Goal: Communication & Community: Participate in discussion

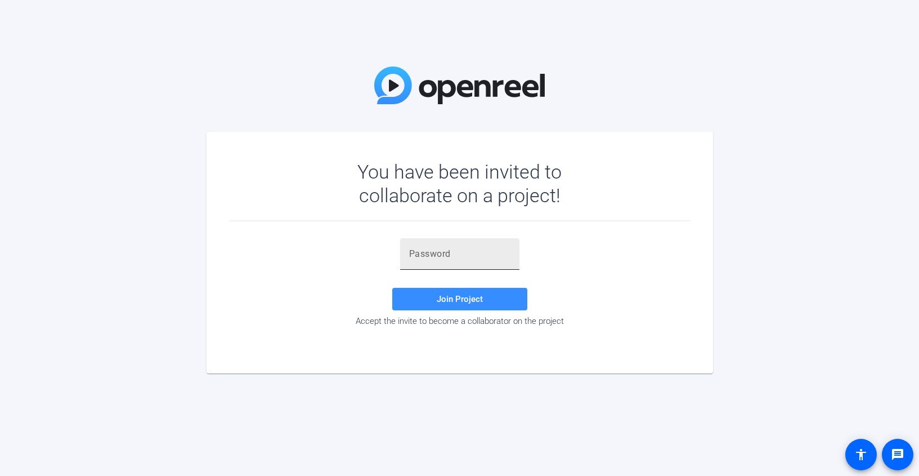
click at [419, 252] on input "text" at bounding box center [459, 254] width 101 height 14
paste input "X$~8_3"
type input "X$~8_3"
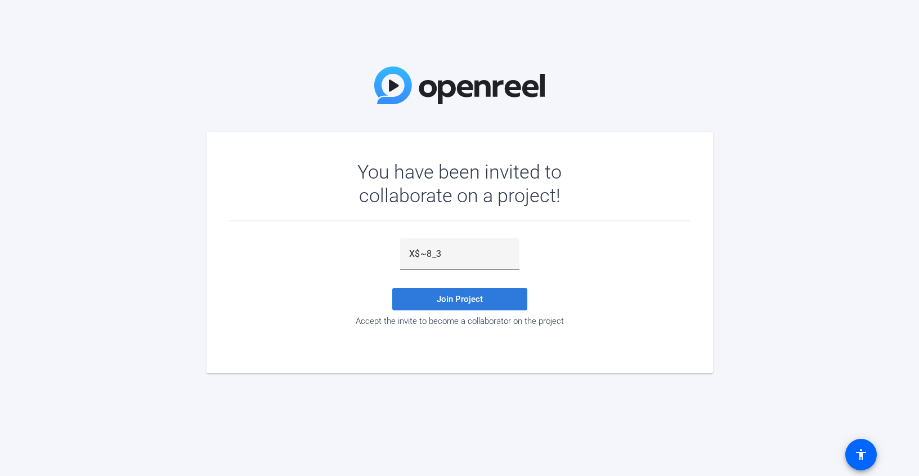
click at [478, 297] on span "Join Project" at bounding box center [460, 299] width 46 height 10
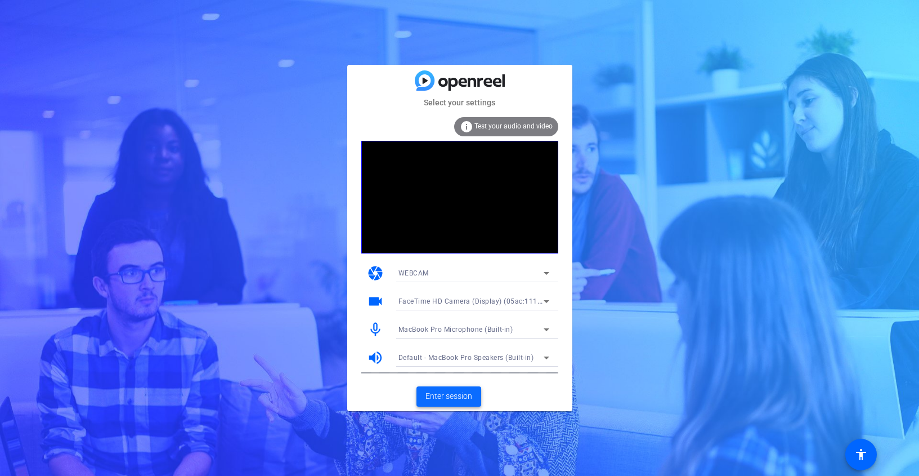
click at [441, 397] on span "Enter session" at bounding box center [449, 396] width 47 height 12
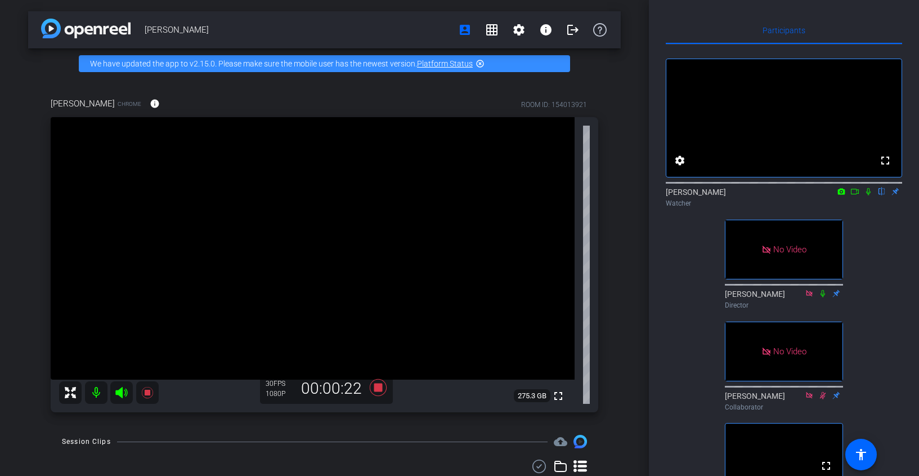
click at [867, 195] on icon at bounding box center [868, 191] width 9 height 8
click at [855, 195] on icon at bounding box center [855, 191] width 9 height 8
click at [483, 64] on mat-icon "highlight_off" at bounding box center [480, 63] width 9 height 9
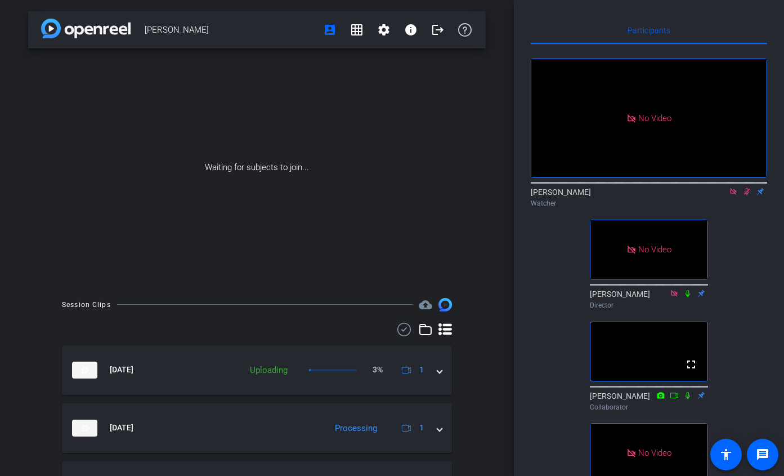
click at [733, 195] on icon at bounding box center [733, 191] width 9 height 8
click at [734, 195] on icon at bounding box center [734, 191] width 6 height 7
